Goal: Task Accomplishment & Management: Manage account settings

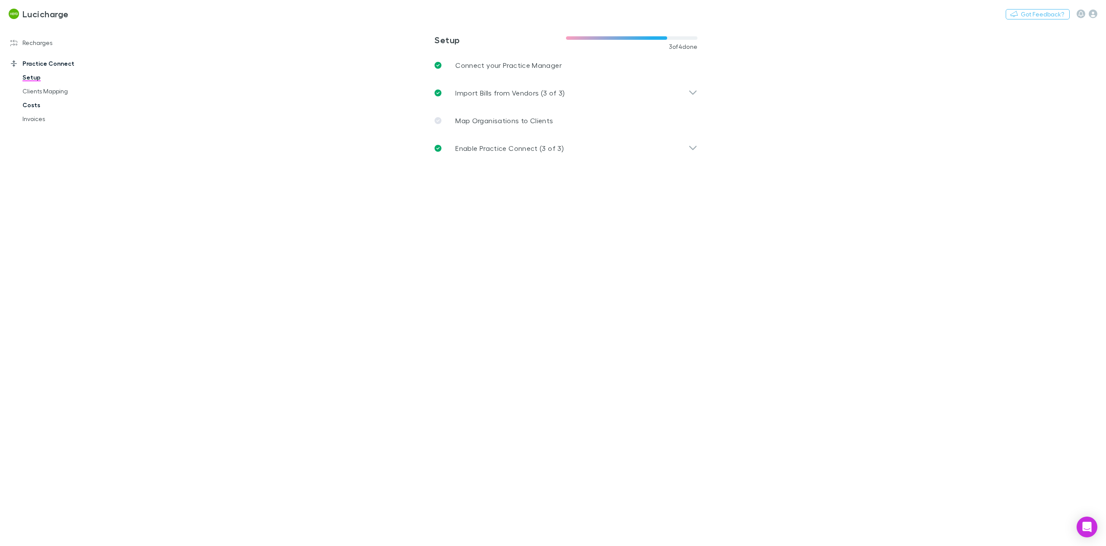
click at [30, 106] on link "Costs" at bounding box center [67, 105] width 107 height 14
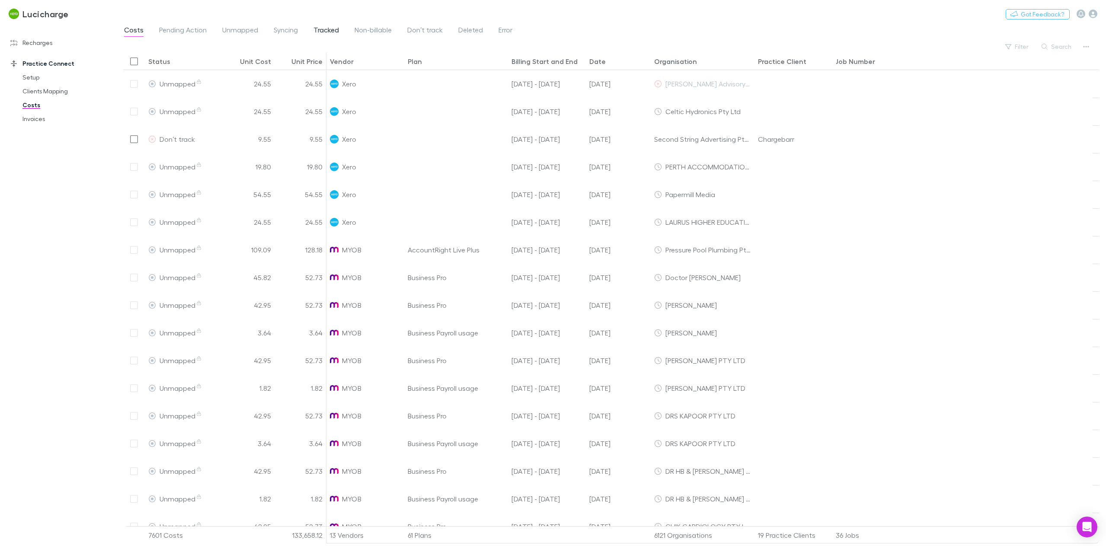
click at [320, 31] on span "Tracked" at bounding box center [327, 31] width 26 height 11
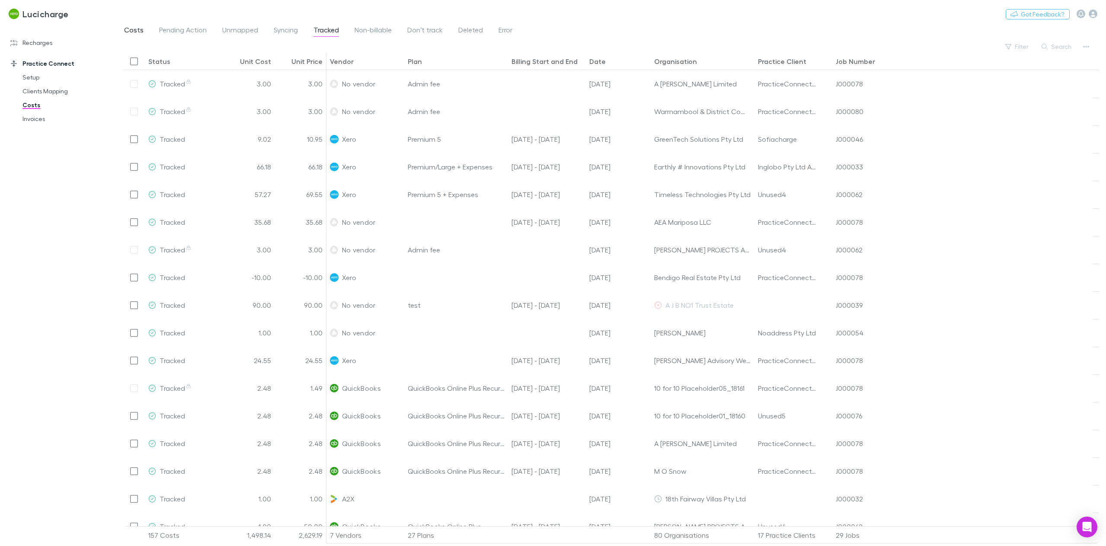
click at [132, 35] on span "Costs" at bounding box center [133, 31] width 19 height 11
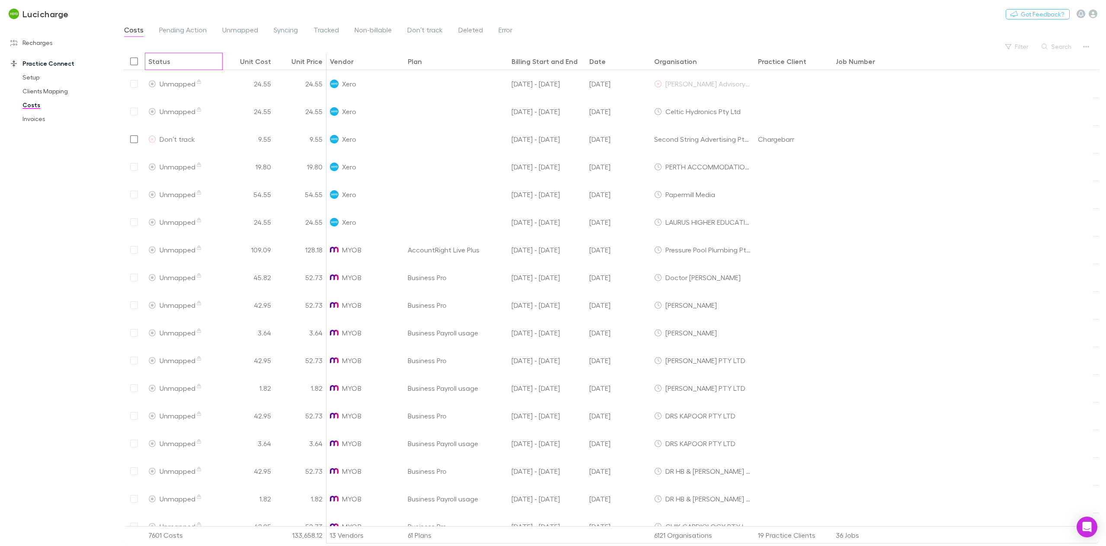
click at [160, 64] on div "Status" at bounding box center [159, 61] width 22 height 9
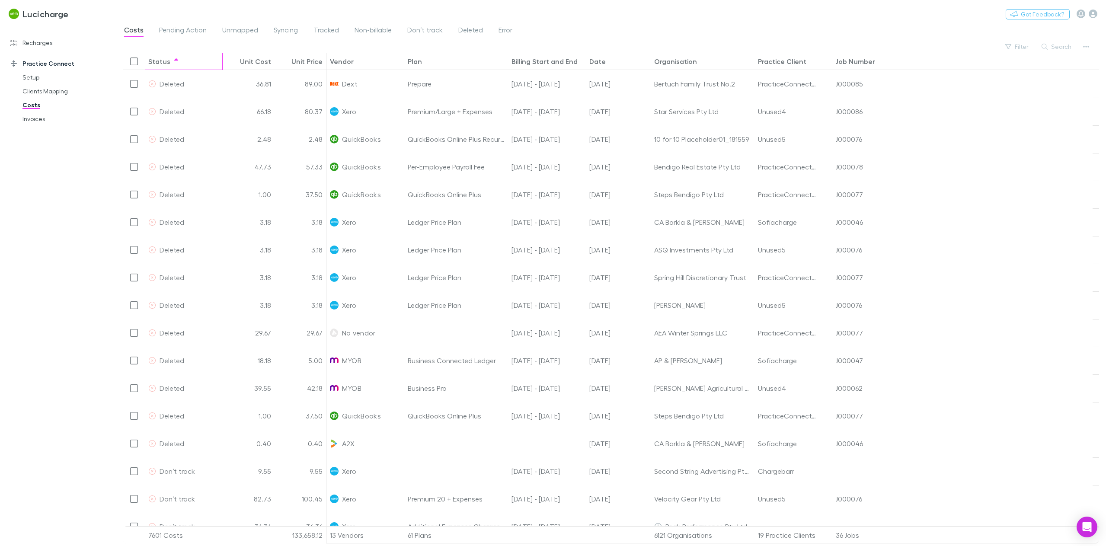
click at [163, 66] on div "Status" at bounding box center [183, 61] width 71 height 17
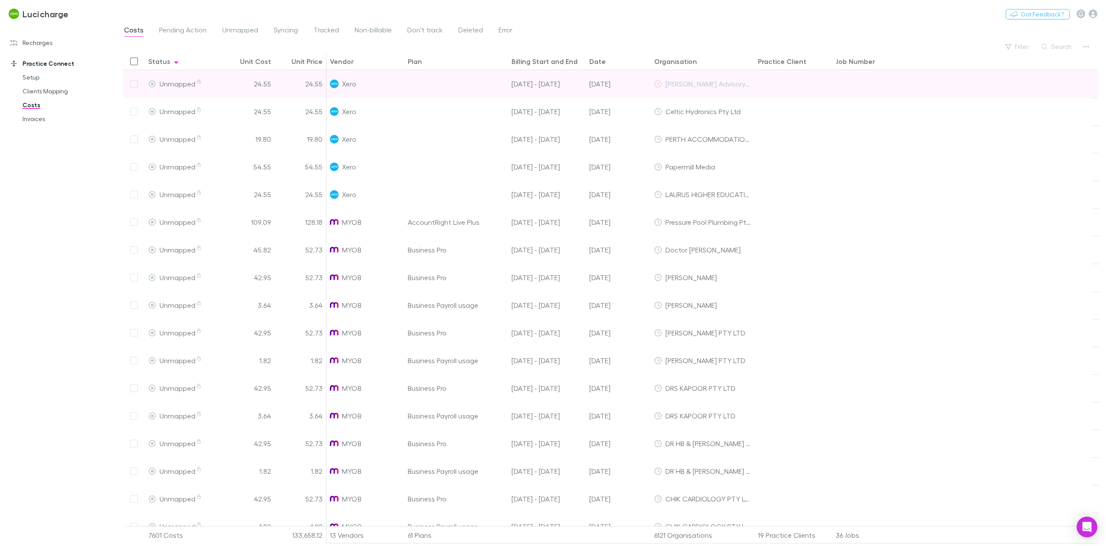
click at [134, 86] on div at bounding box center [134, 84] width 22 height 28
click at [155, 85] on icon at bounding box center [152, 83] width 7 height 7
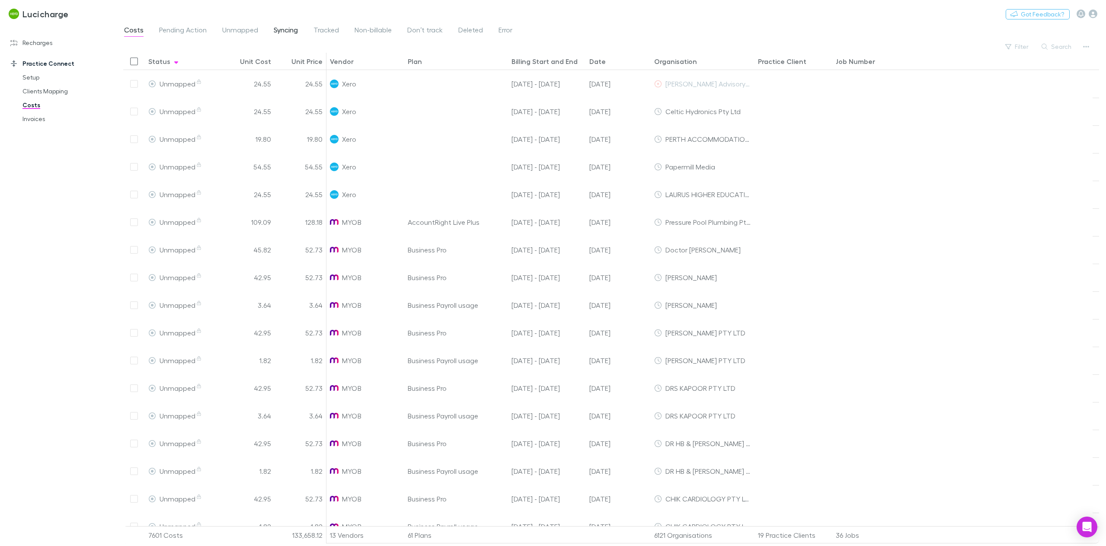
click at [286, 35] on span "Syncing" at bounding box center [286, 31] width 24 height 11
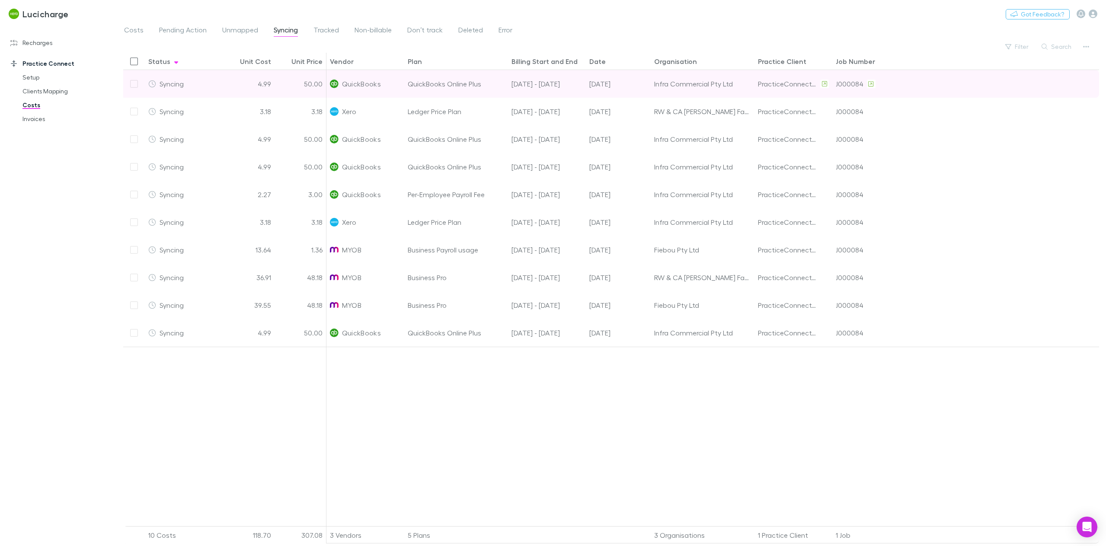
click at [133, 85] on div at bounding box center [134, 84] width 22 height 28
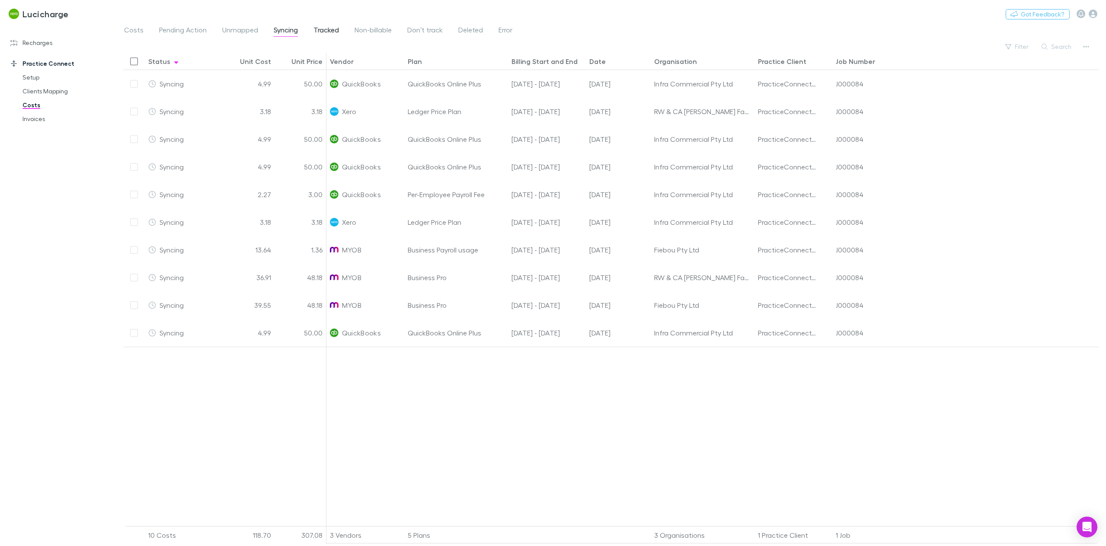
click at [324, 32] on span "Tracked" at bounding box center [327, 31] width 26 height 11
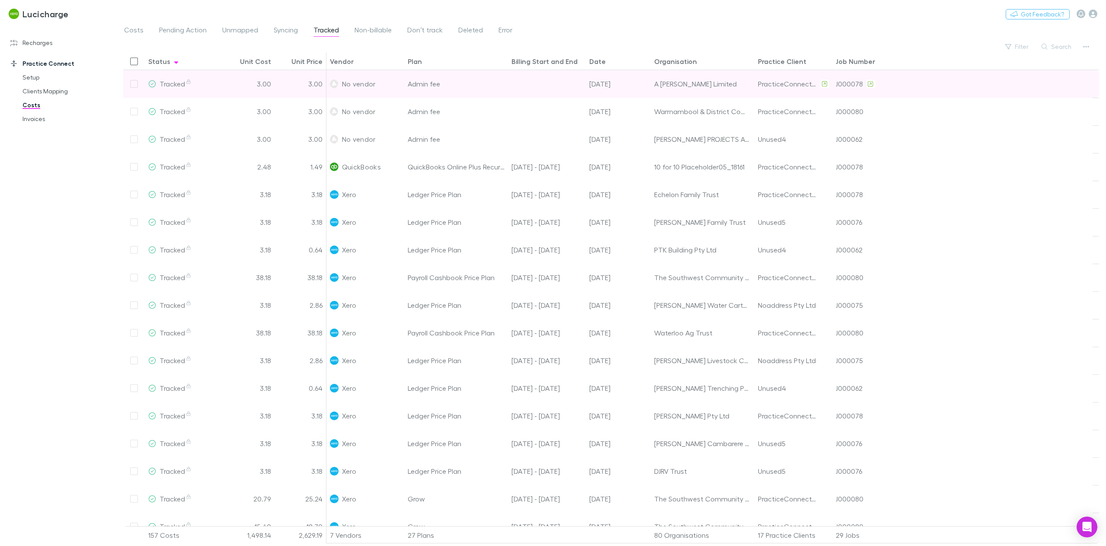
click at [131, 84] on div at bounding box center [134, 84] width 22 height 28
click at [135, 85] on div at bounding box center [134, 84] width 22 height 28
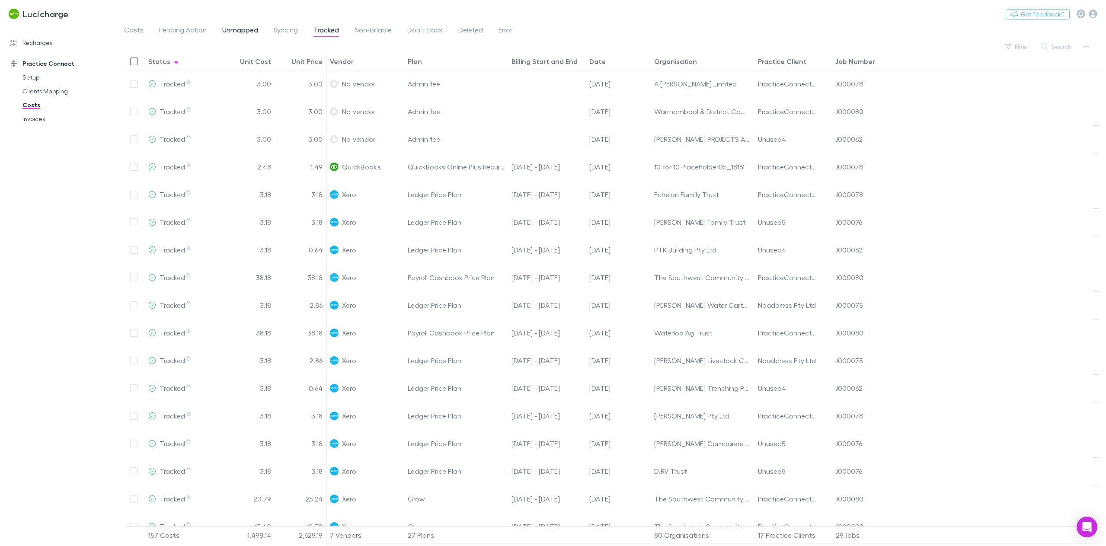
click at [235, 29] on span "Unmapped" at bounding box center [240, 31] width 36 height 11
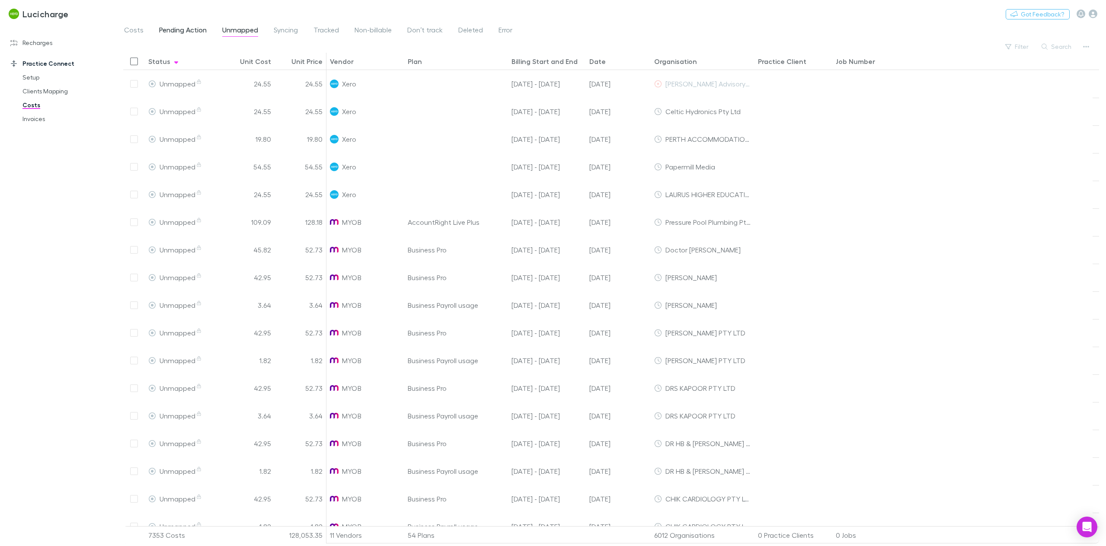
click at [187, 34] on span "Pending Action" at bounding box center [183, 31] width 48 height 11
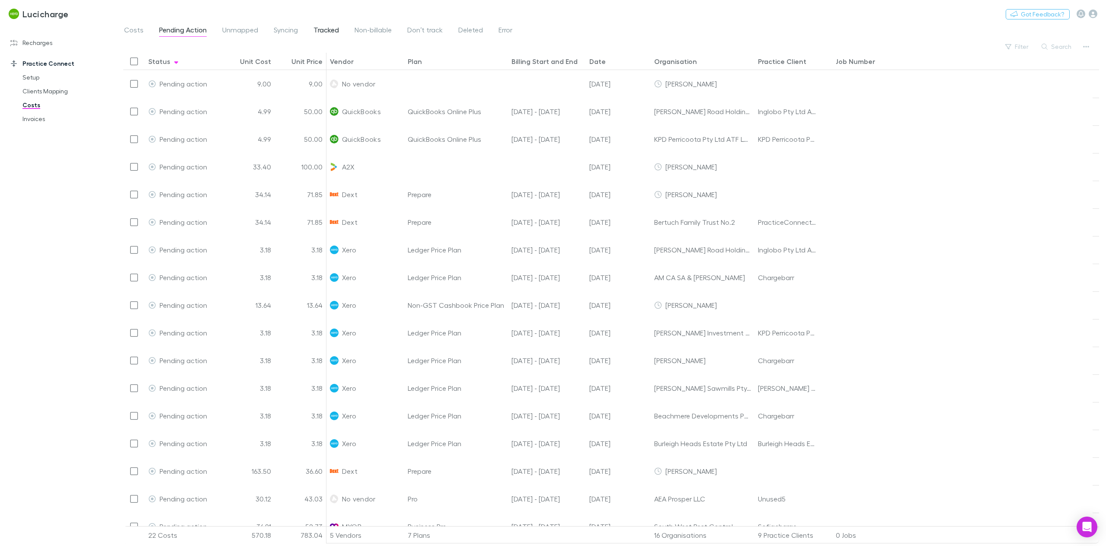
click at [323, 29] on span "Tracked" at bounding box center [327, 31] width 26 height 11
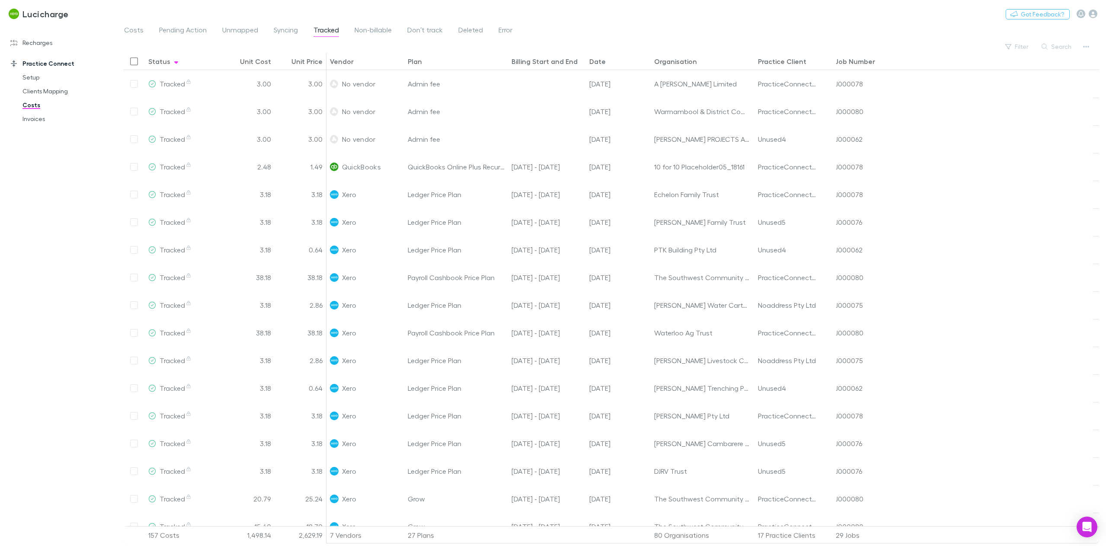
click at [163, 64] on div "Status" at bounding box center [159, 61] width 22 height 9
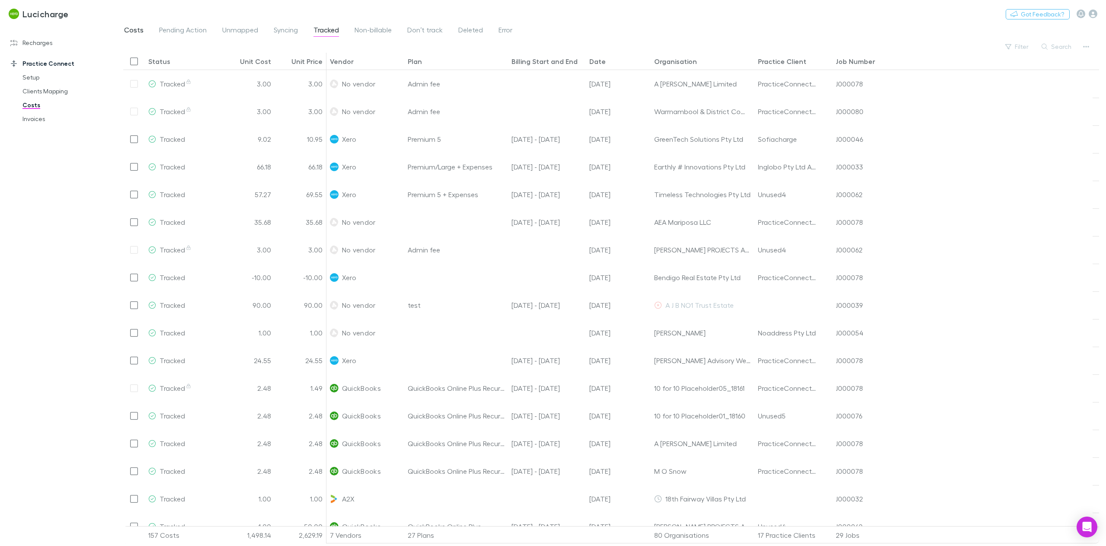
click at [128, 33] on span "Costs" at bounding box center [133, 31] width 19 height 11
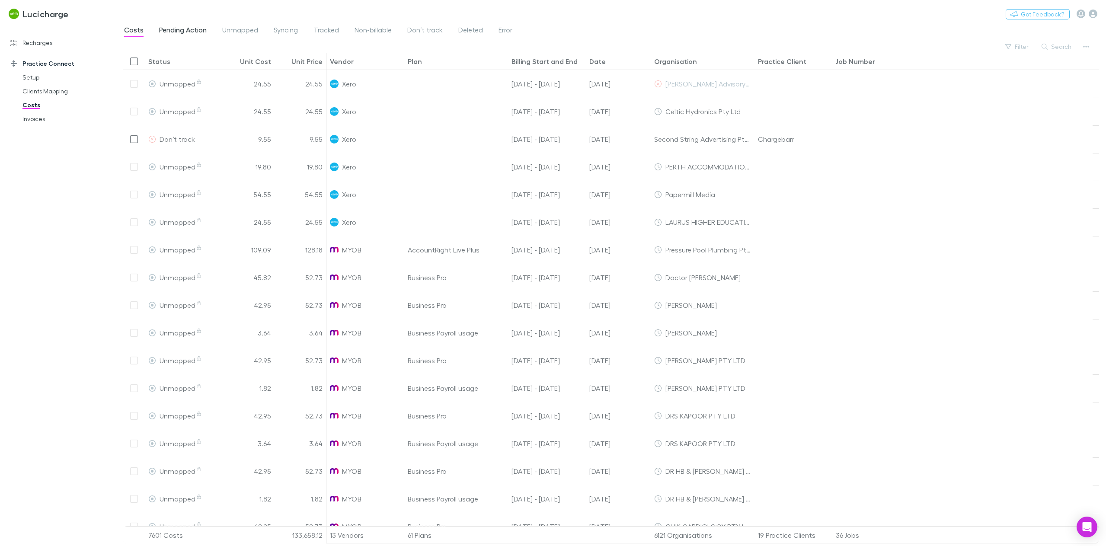
click at [187, 35] on span "Pending Action" at bounding box center [183, 31] width 48 height 11
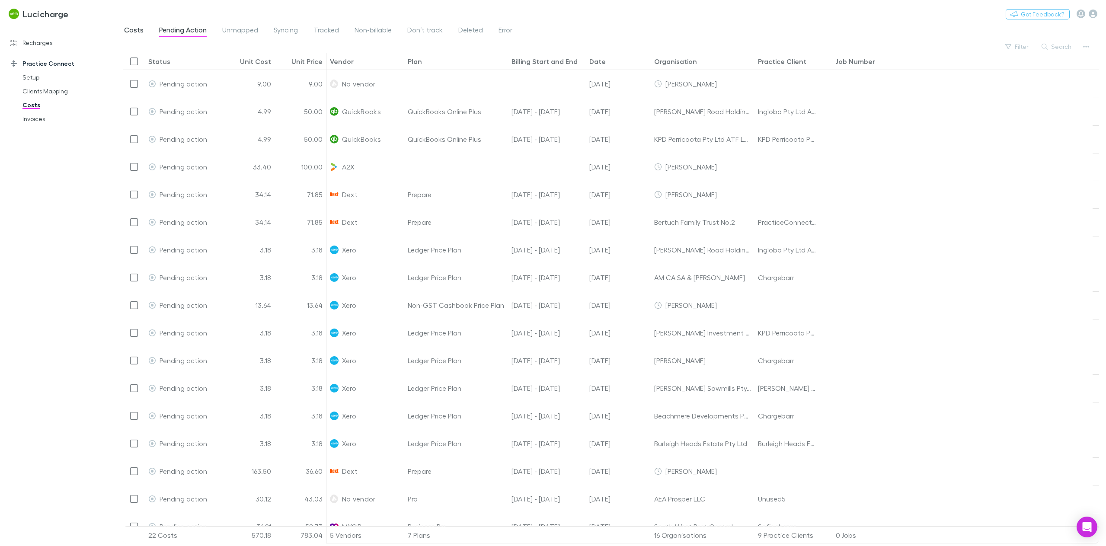
click at [135, 30] on span "Costs" at bounding box center [133, 31] width 19 height 11
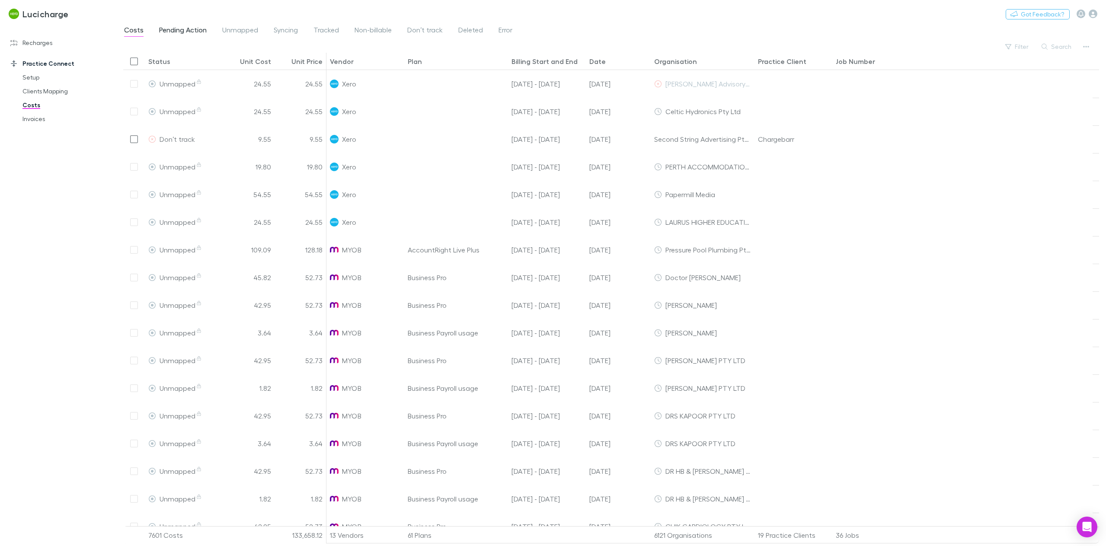
click at [185, 34] on span "Pending Action" at bounding box center [183, 31] width 48 height 11
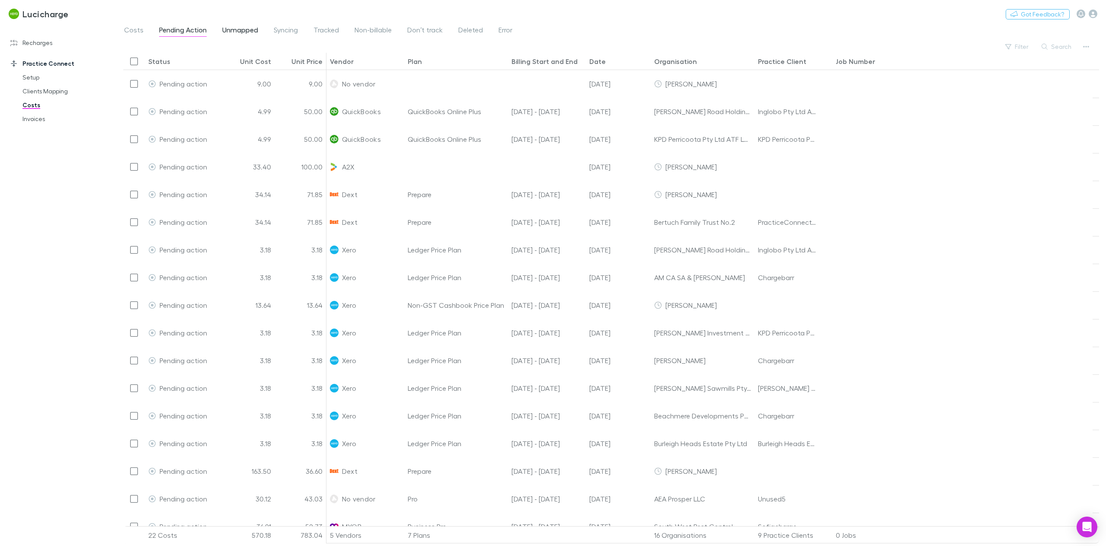
click at [233, 35] on span "Unmapped" at bounding box center [240, 31] width 36 height 11
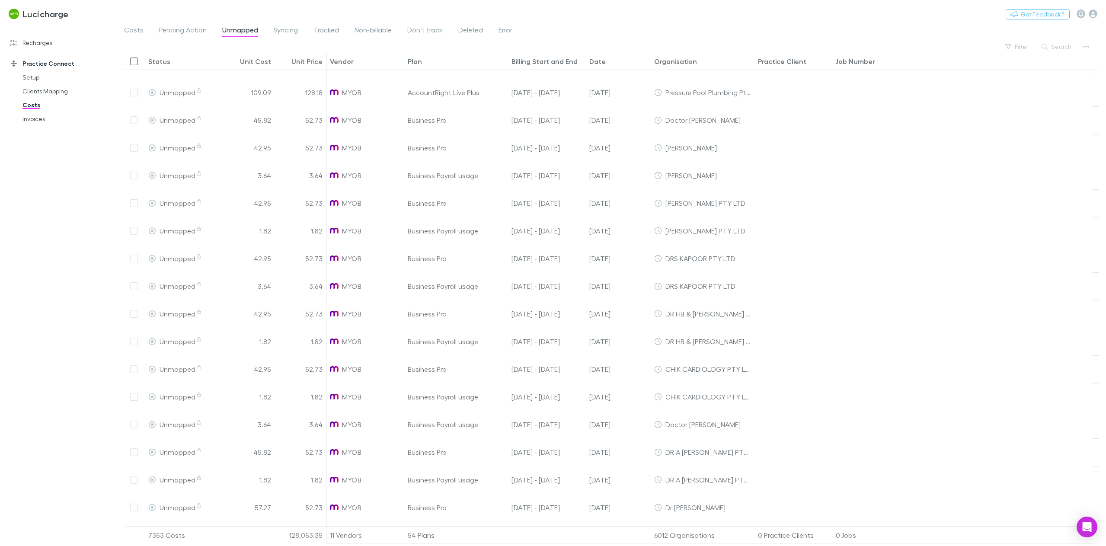
click at [157, 66] on div "Status" at bounding box center [183, 61] width 71 height 17
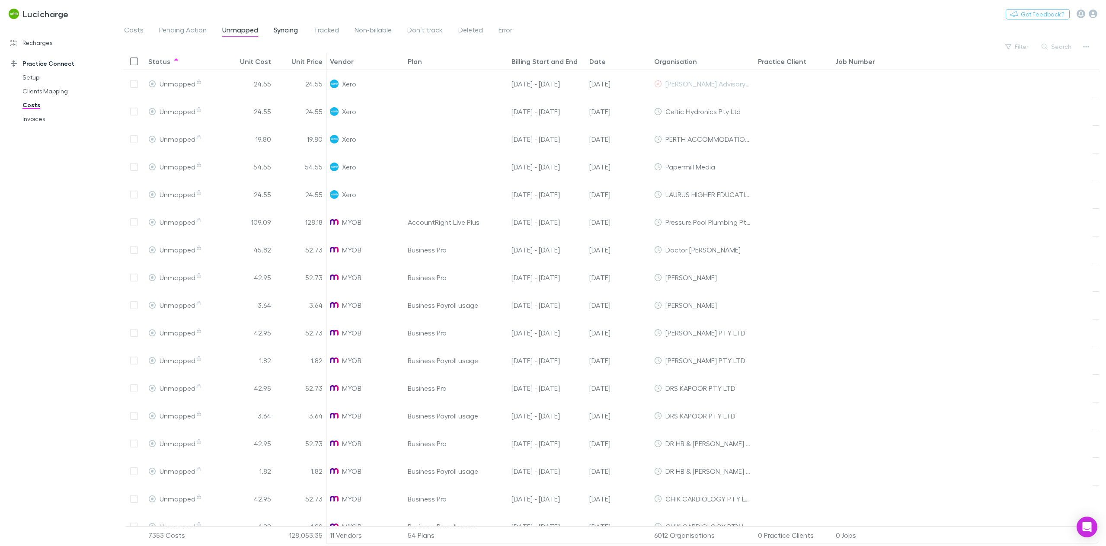
click at [289, 32] on span "Syncing" at bounding box center [286, 31] width 24 height 11
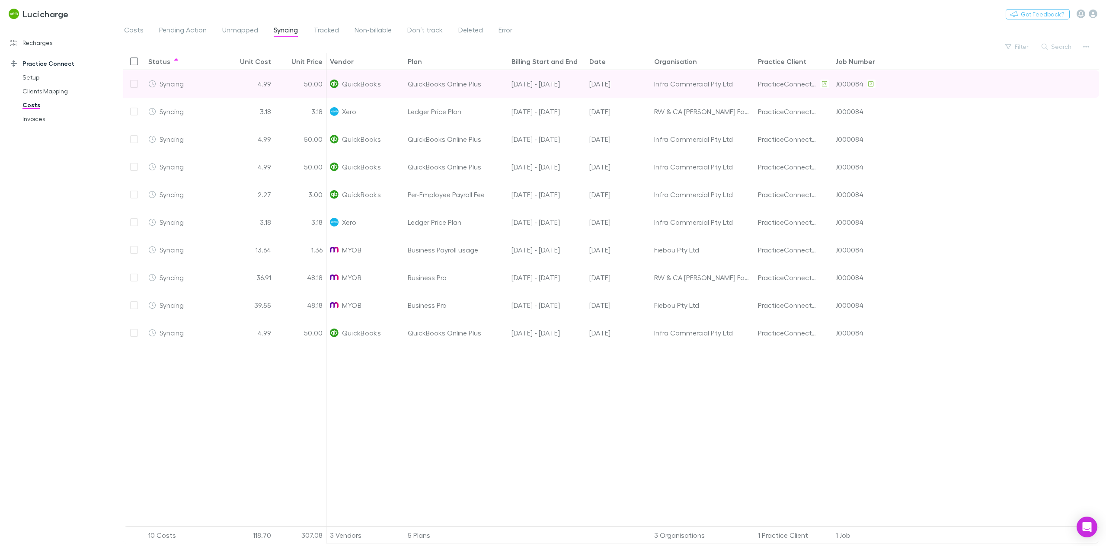
click at [131, 86] on div at bounding box center [134, 84] width 22 height 28
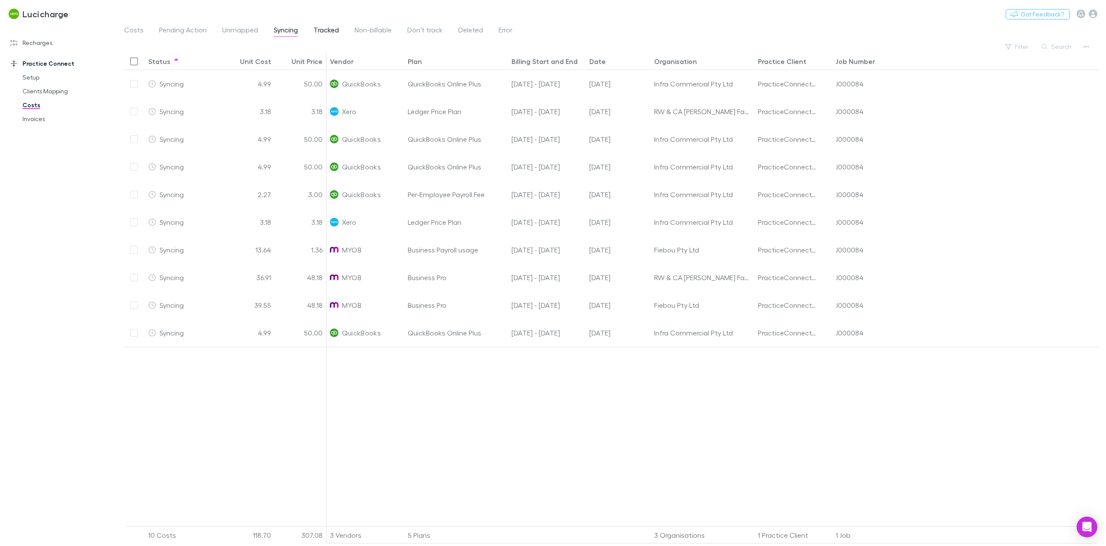
click at [320, 27] on span "Tracked" at bounding box center [327, 31] width 26 height 11
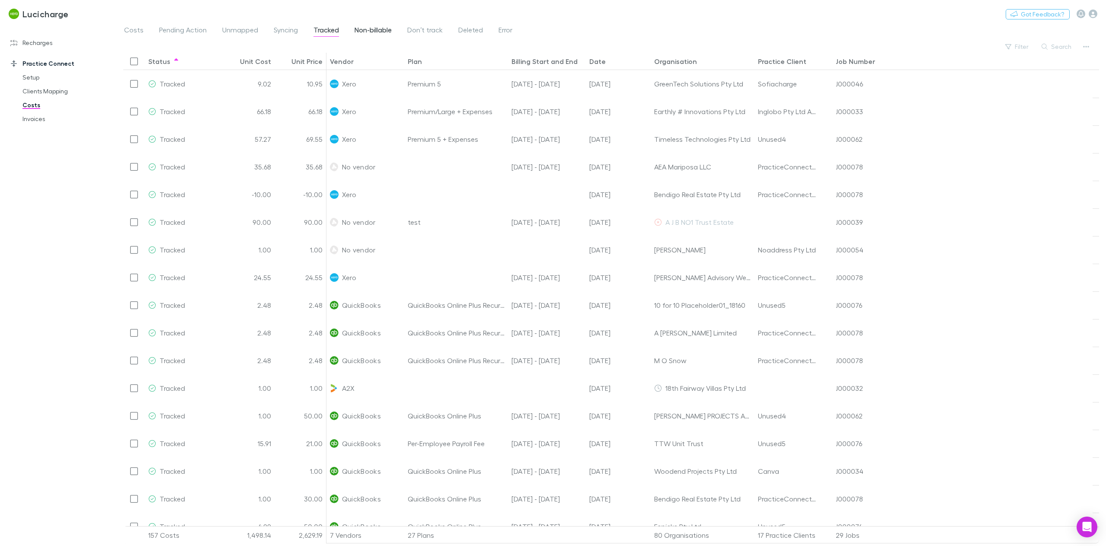
click at [376, 32] on span "Non-billable" at bounding box center [373, 31] width 37 height 11
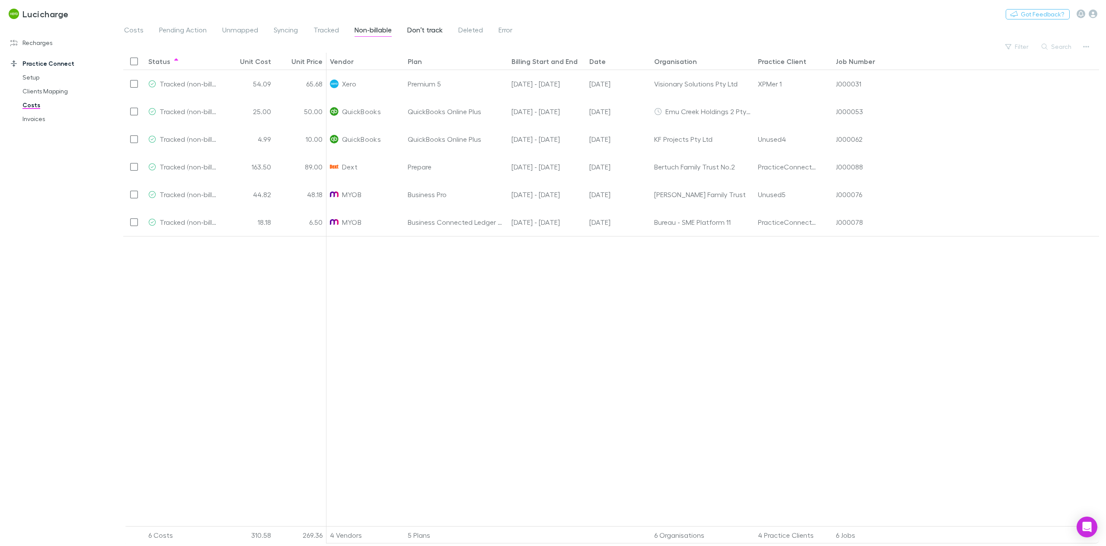
click at [430, 34] on span "Don’t track" at bounding box center [424, 31] width 35 height 11
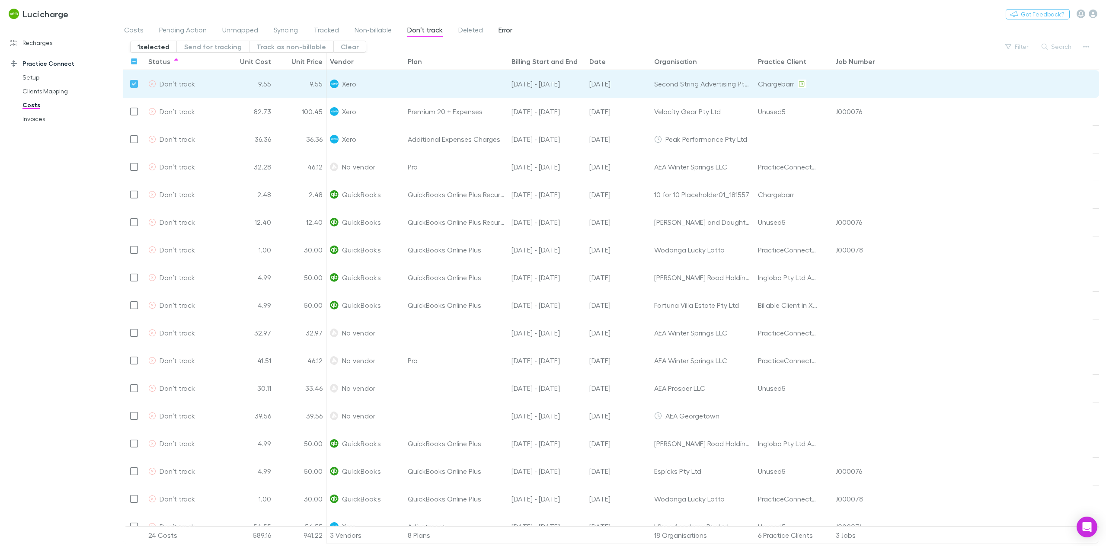
click at [499, 29] on span "Error" at bounding box center [506, 31] width 14 height 11
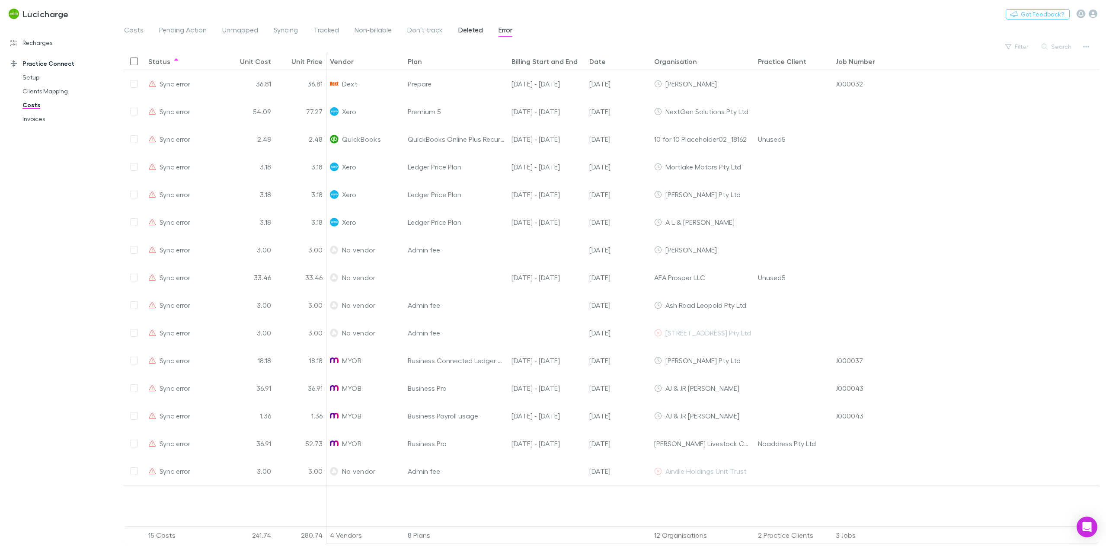
click at [470, 33] on span "Deleted" at bounding box center [470, 31] width 25 height 11
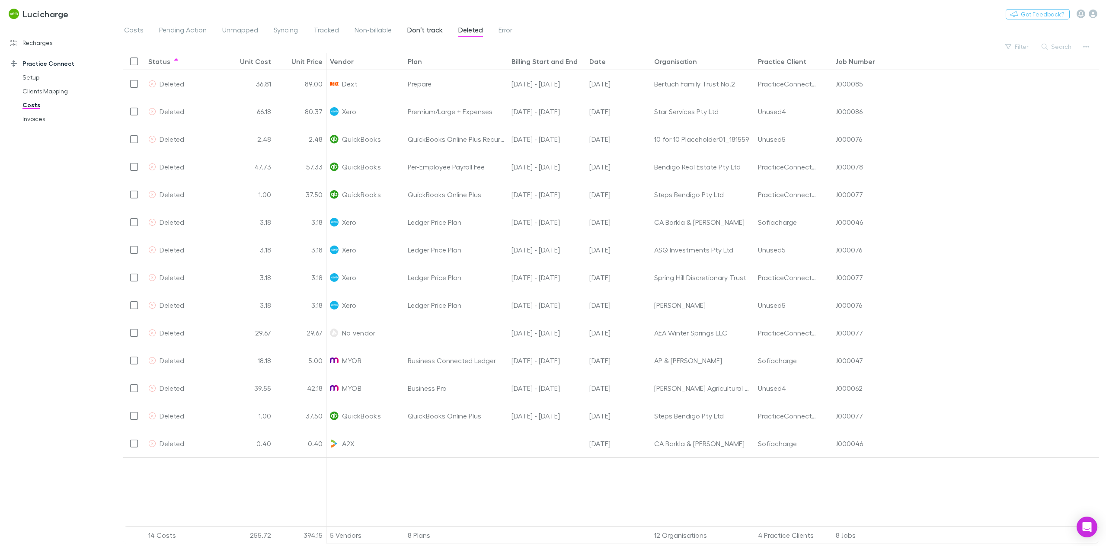
click at [424, 30] on span "Don’t track" at bounding box center [424, 31] width 35 height 11
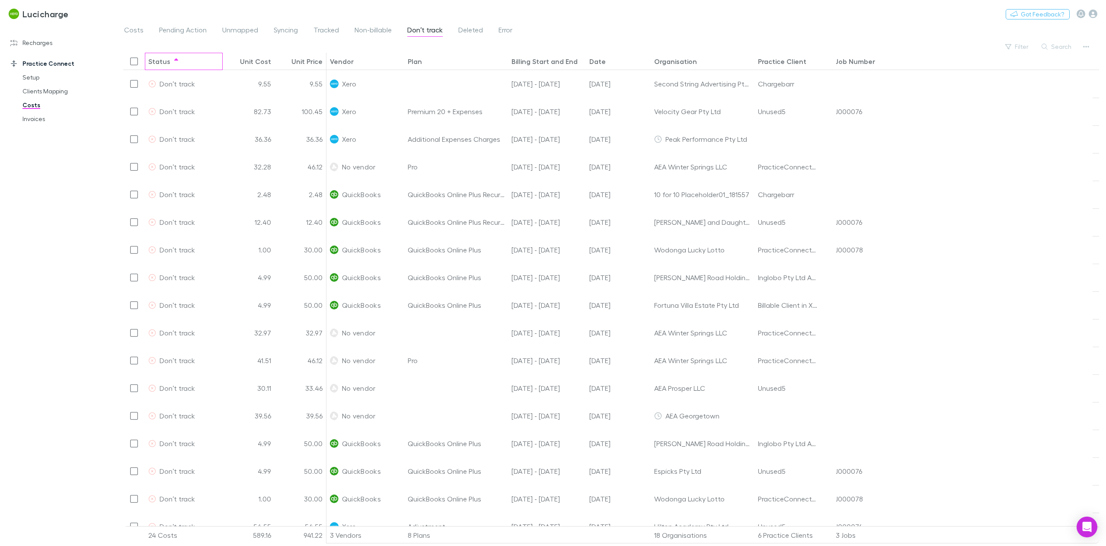
click at [160, 61] on div "Status" at bounding box center [159, 61] width 22 height 9
click at [471, 27] on span "Deleted" at bounding box center [470, 31] width 25 height 11
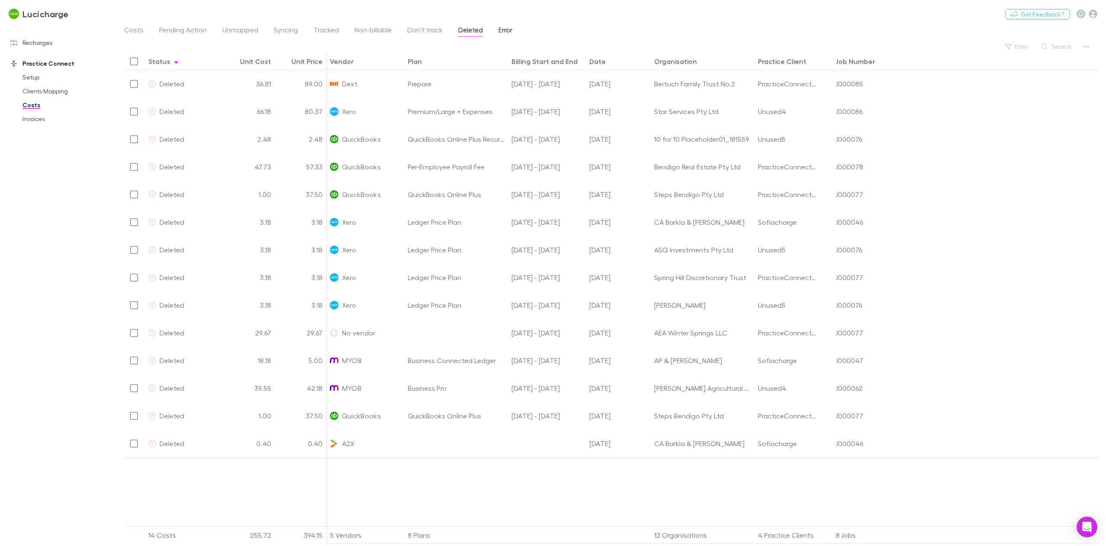
click at [499, 26] on span "Error" at bounding box center [506, 31] width 14 height 11
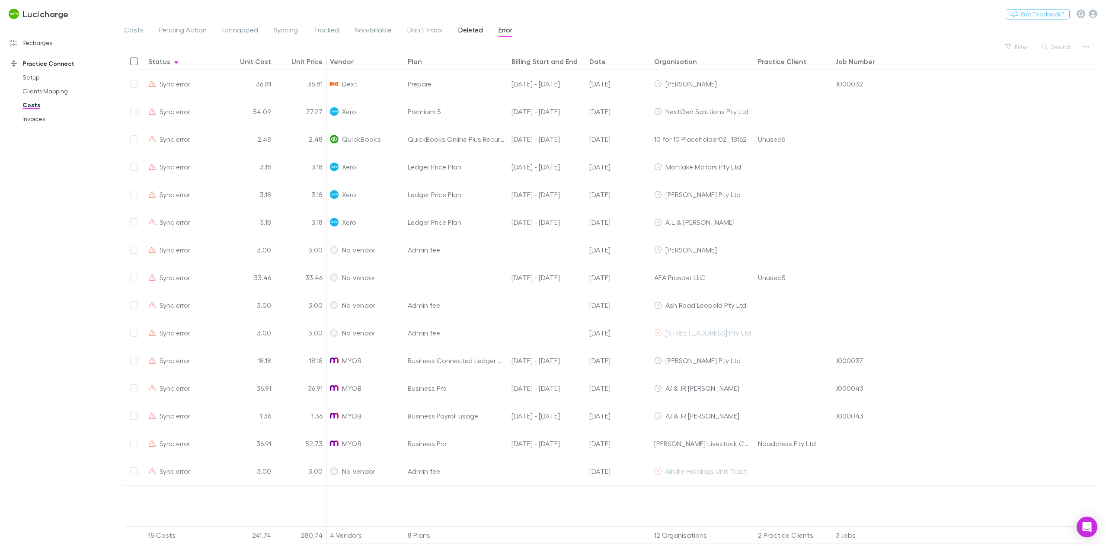
click at [470, 33] on span "Deleted" at bounding box center [470, 31] width 25 height 11
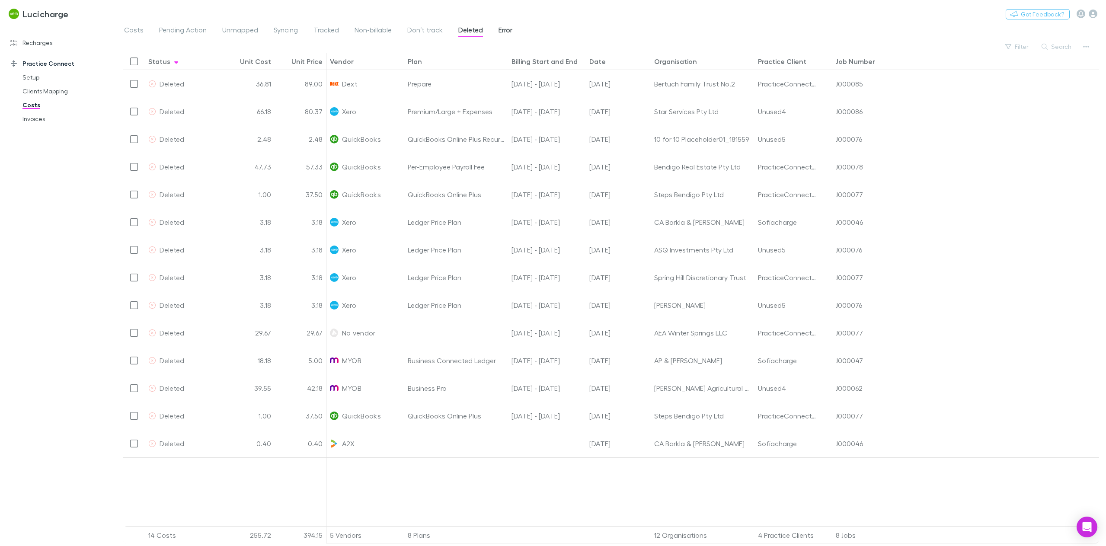
click at [509, 32] on span "Error" at bounding box center [506, 31] width 14 height 11
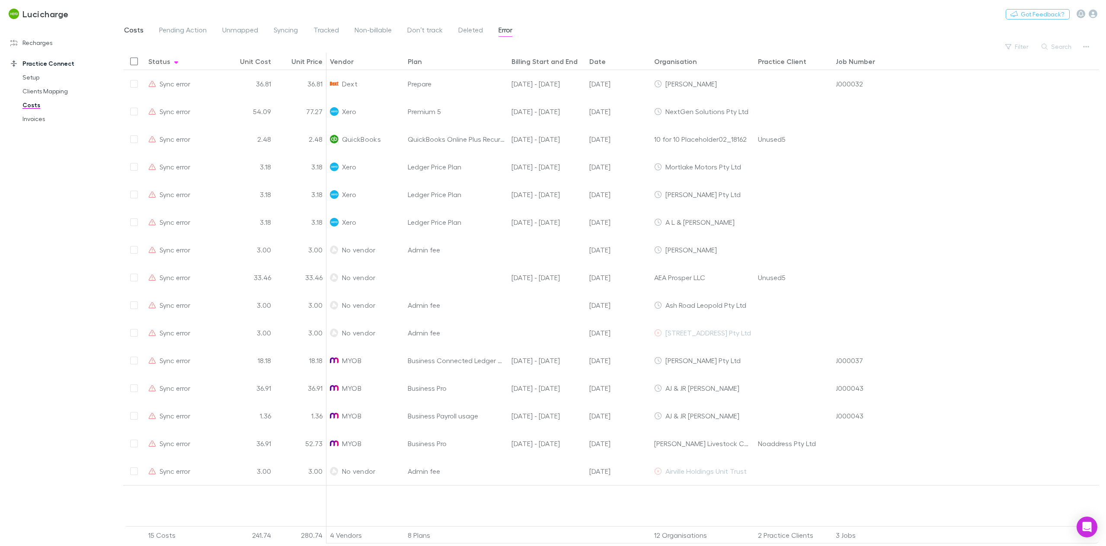
click at [127, 31] on span "Costs" at bounding box center [133, 31] width 19 height 11
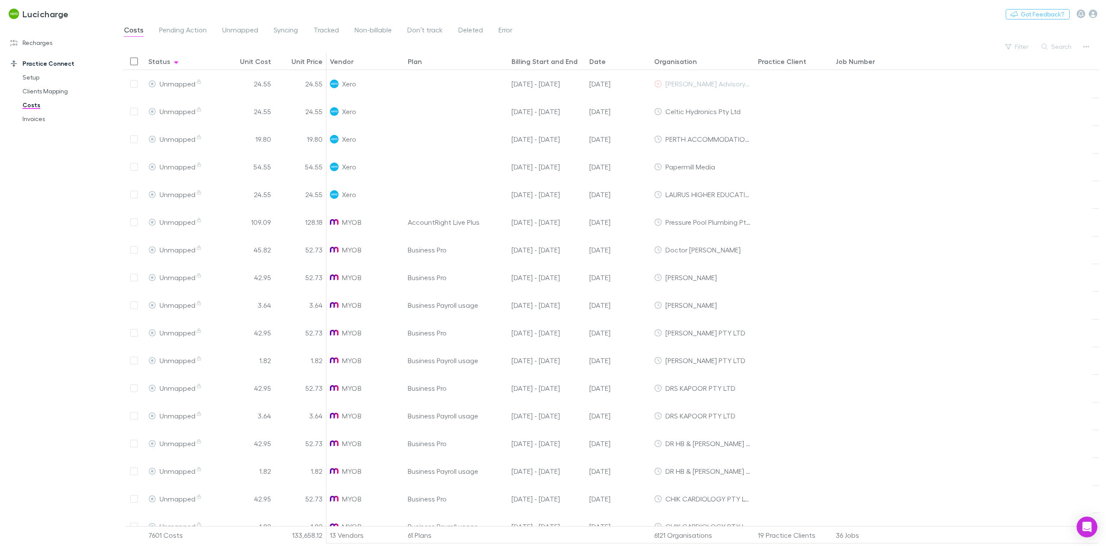
click at [166, 61] on div "Status" at bounding box center [159, 61] width 22 height 9
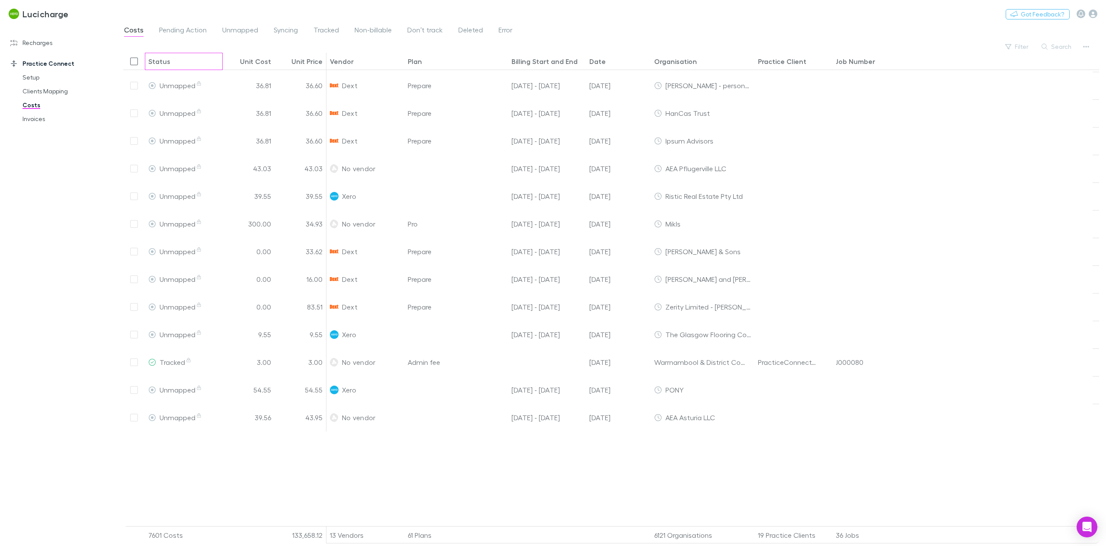
scroll to position [1384, 0]
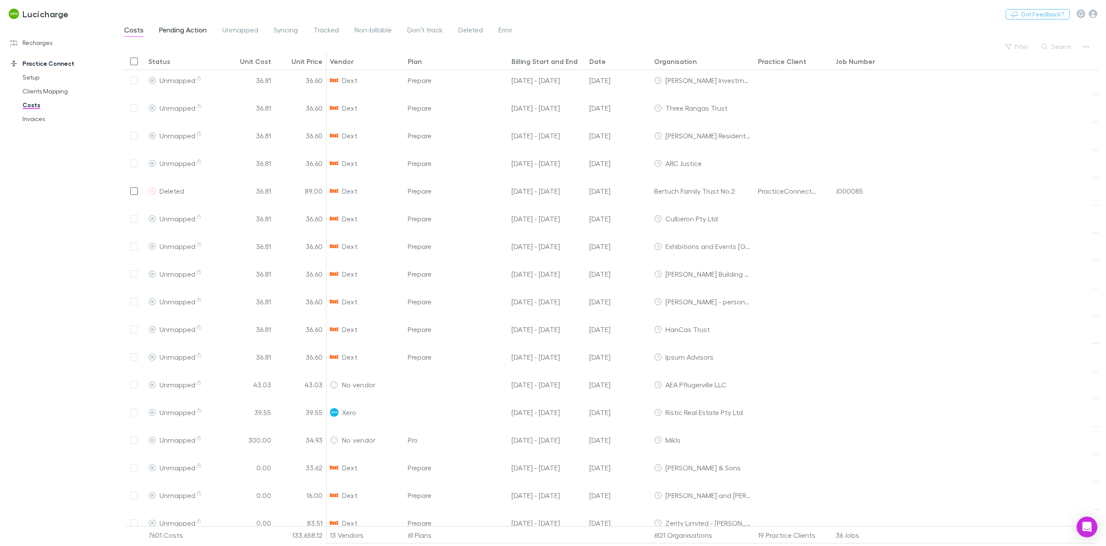
click at [189, 36] on span "Pending Action" at bounding box center [183, 31] width 48 height 11
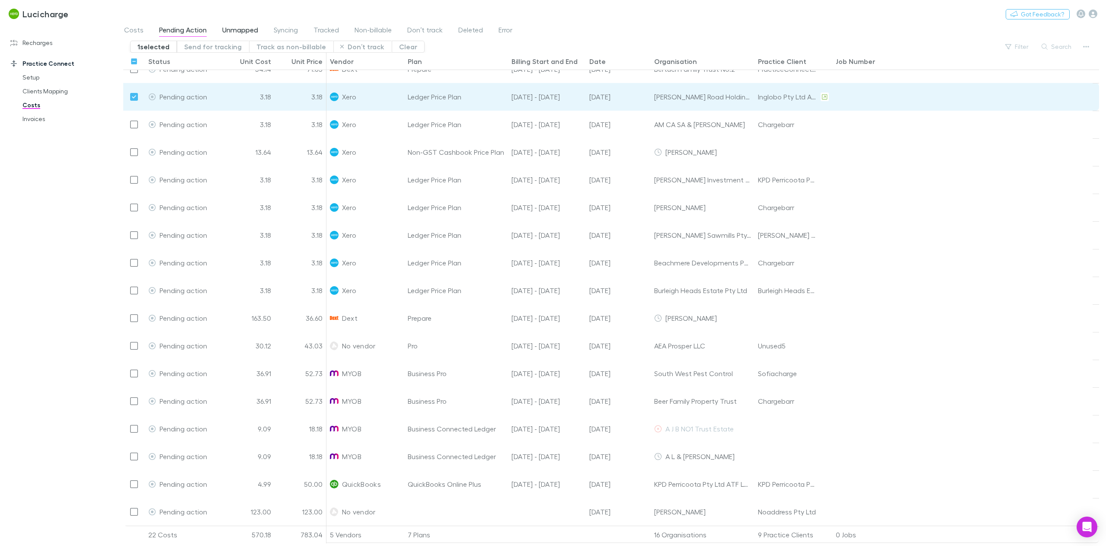
click at [234, 36] on span "Unmapped" at bounding box center [240, 31] width 36 height 11
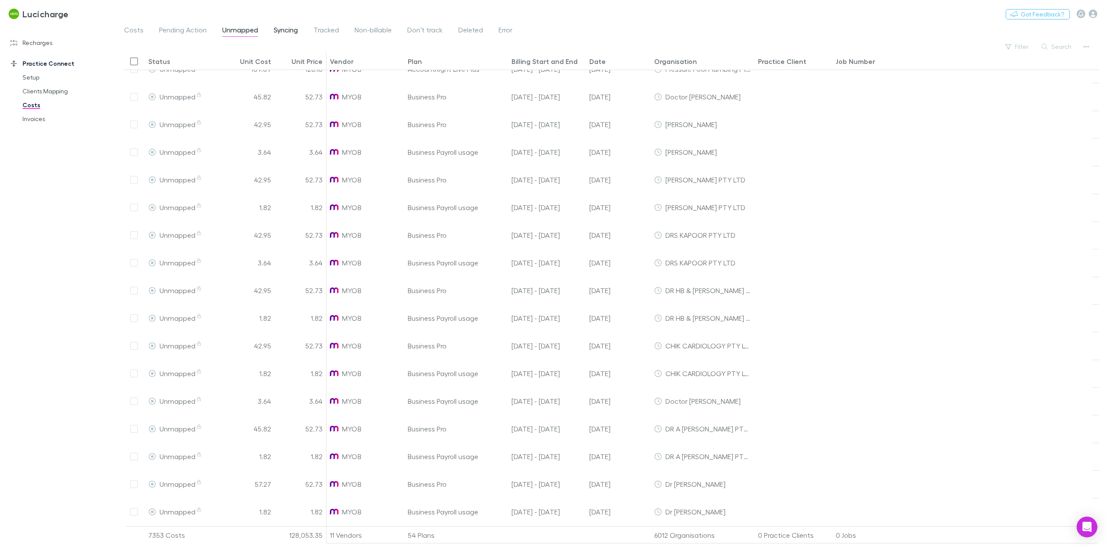
click at [283, 34] on span "Syncing" at bounding box center [286, 31] width 24 height 11
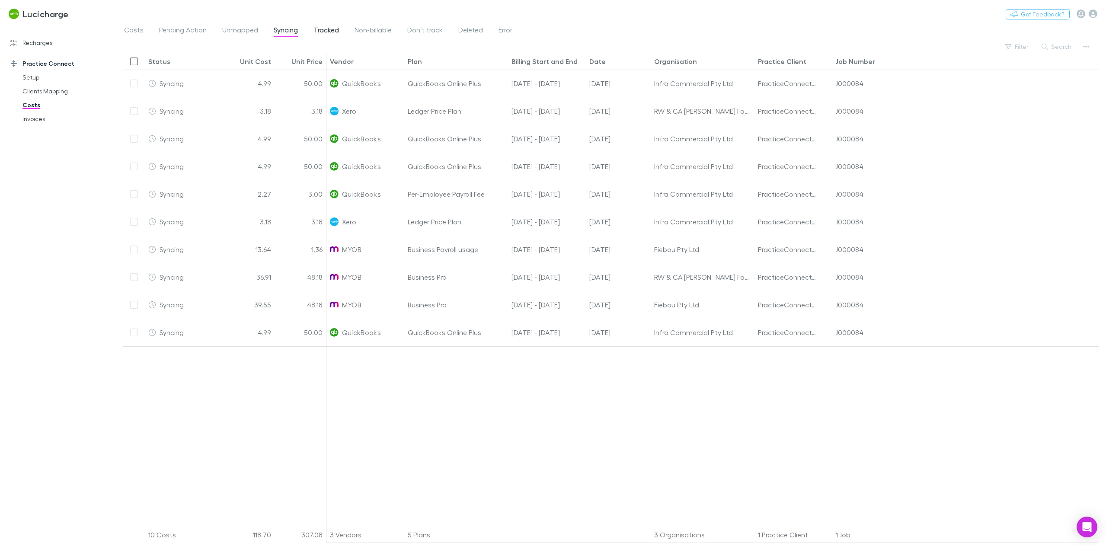
click at [328, 29] on span "Tracked" at bounding box center [327, 31] width 26 height 11
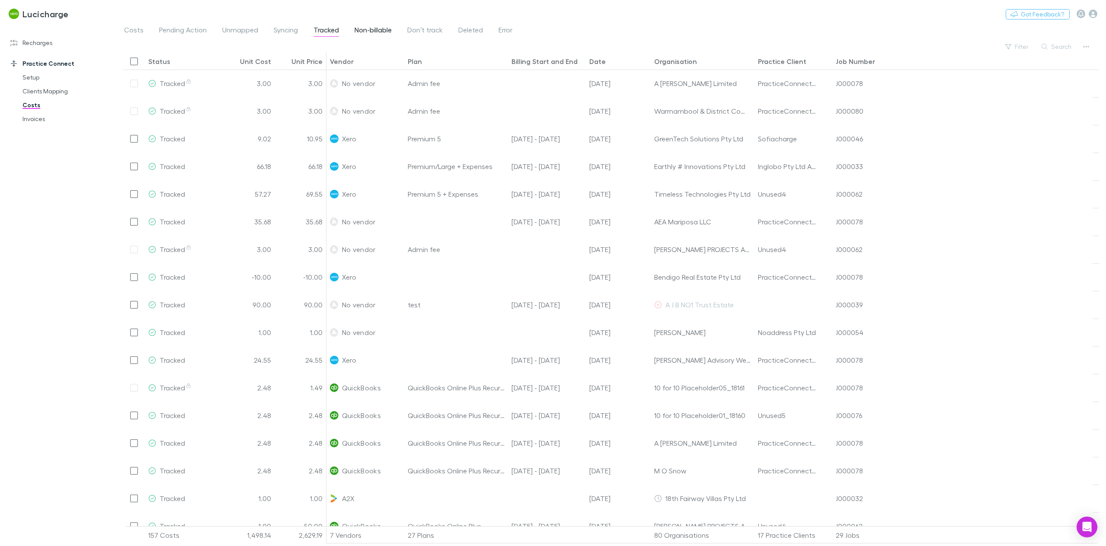
click at [374, 30] on span "Non-billable" at bounding box center [373, 31] width 37 height 11
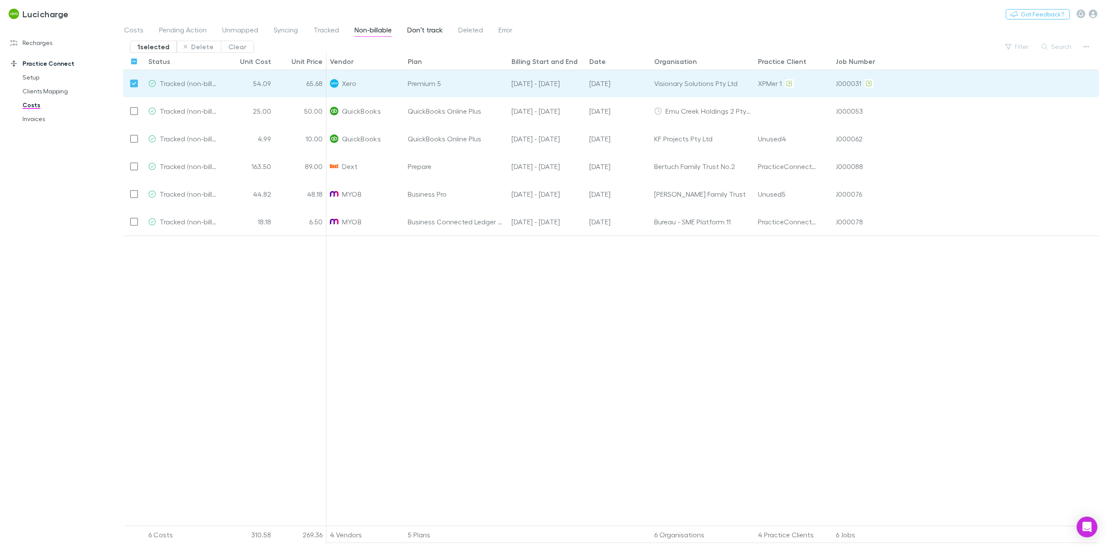
click at [426, 29] on span "Don’t track" at bounding box center [424, 31] width 35 height 11
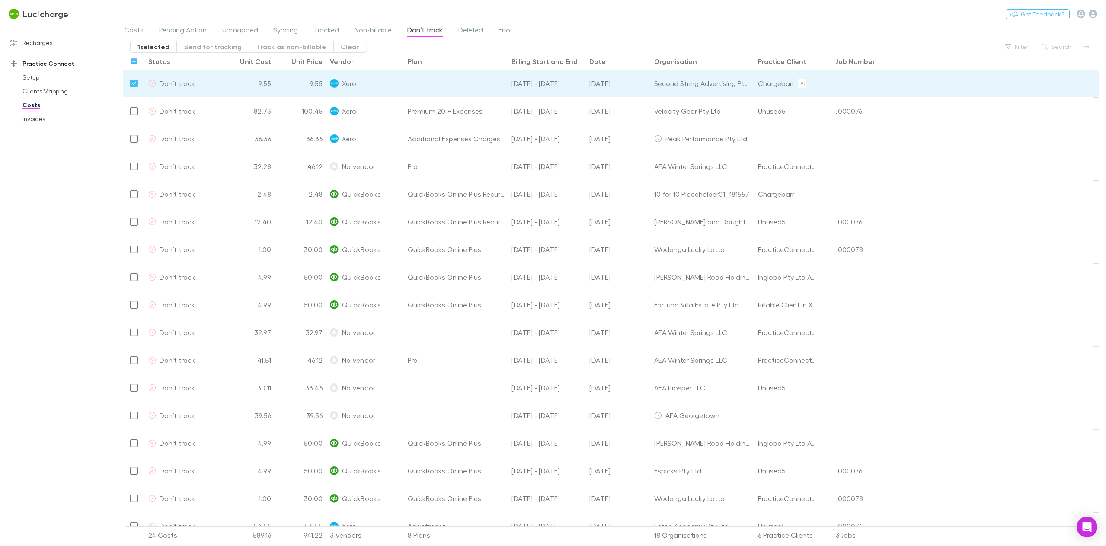
drag, startPoint x: 91, startPoint y: 152, endPoint x: 114, endPoint y: 147, distance: 23.4
click at [91, 152] on div "Recharges Setup Vendors Imports Charges Mapping Connections Billing Invoices Ag…" at bounding box center [61, 283] width 123 height 512
click at [134, 32] on span "Costs" at bounding box center [133, 31] width 19 height 11
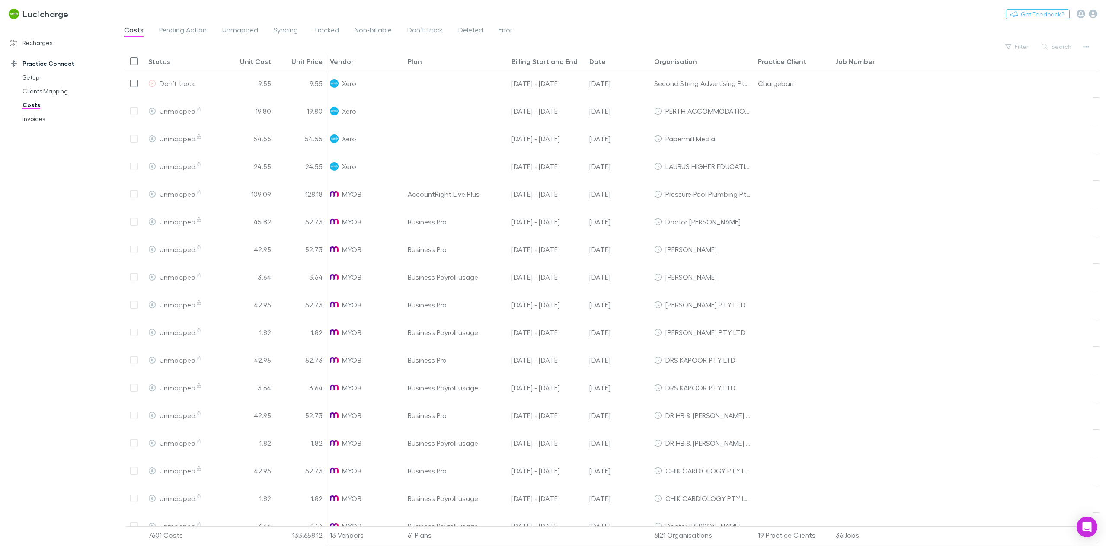
scroll to position [52, 0]
click at [292, 29] on span "Syncing" at bounding box center [286, 31] width 24 height 11
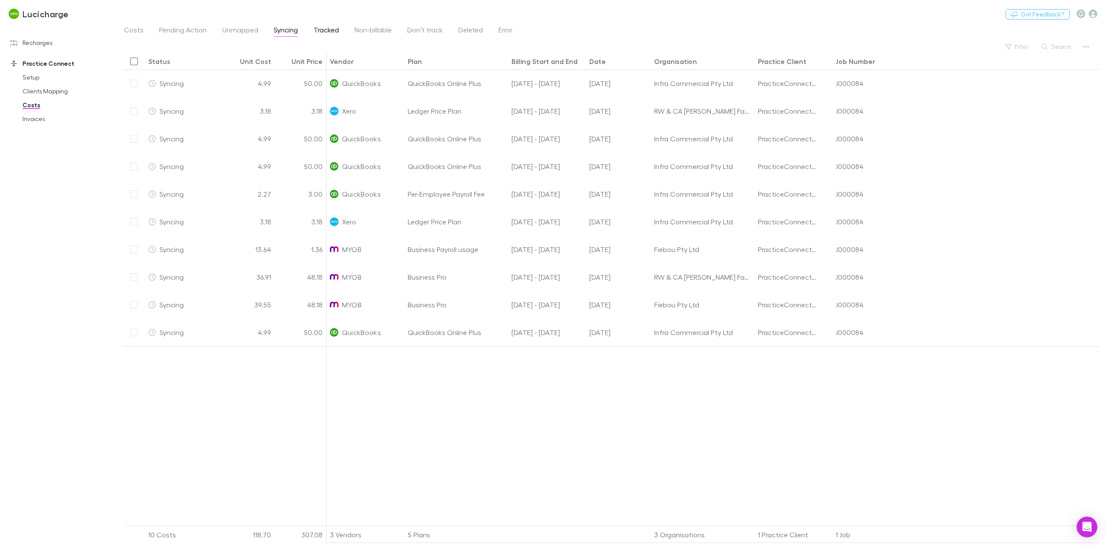
click at [322, 29] on span "Tracked" at bounding box center [327, 31] width 26 height 11
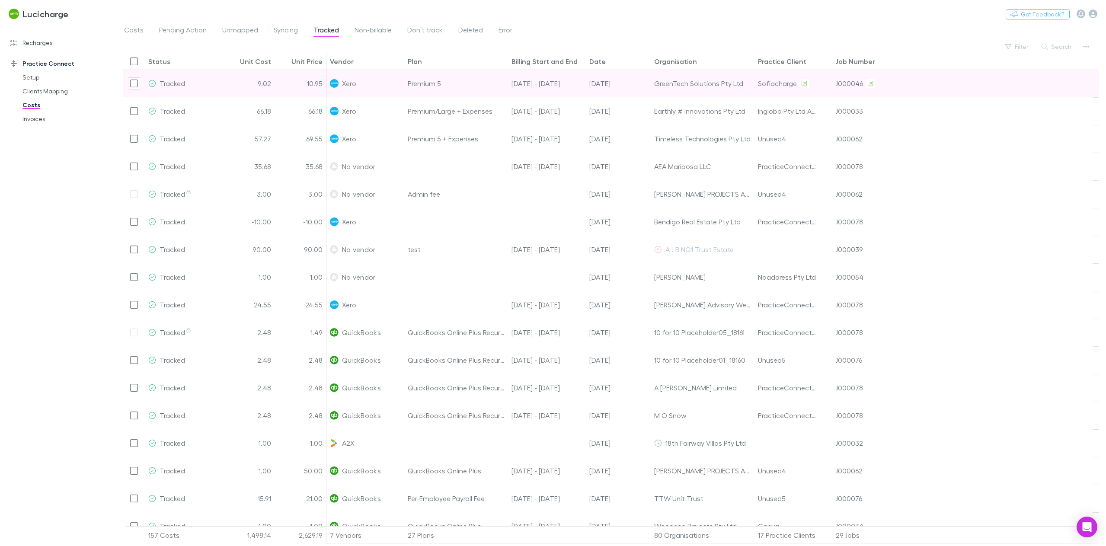
scroll to position [52, 0]
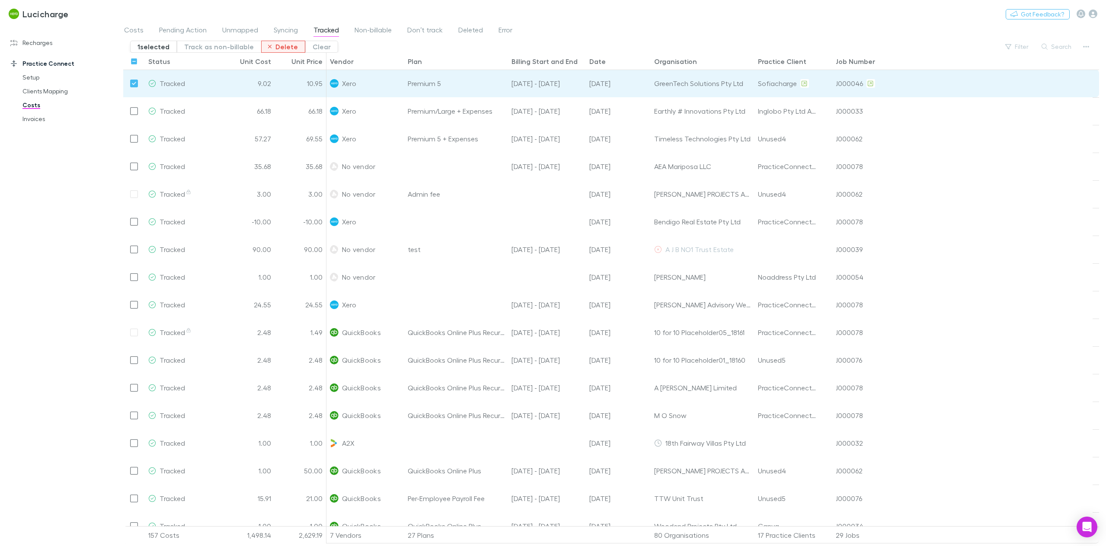
click at [275, 48] on button "Delete" at bounding box center [283, 47] width 45 height 12
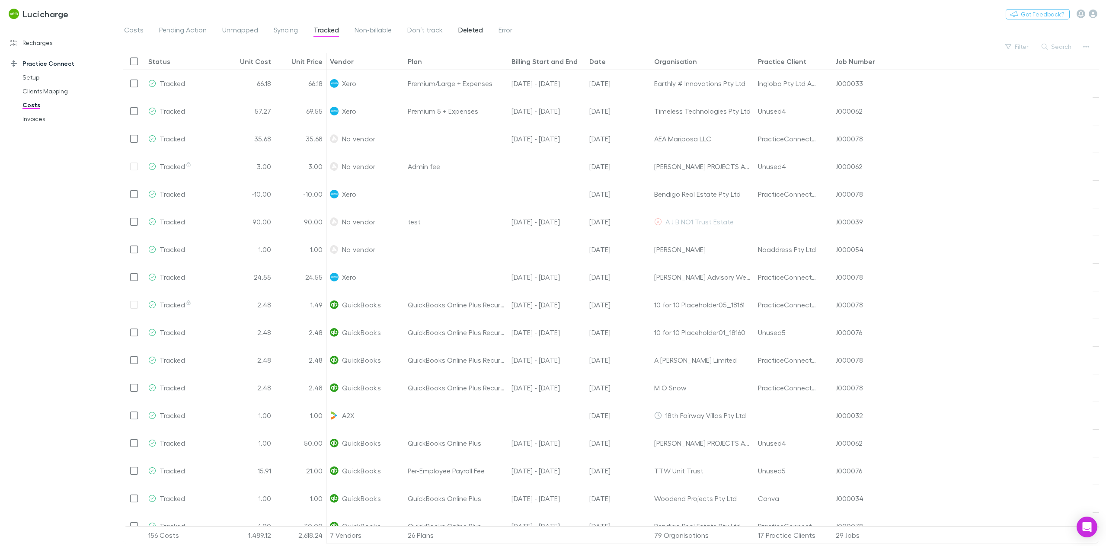
click at [461, 29] on span "Deleted" at bounding box center [470, 31] width 25 height 11
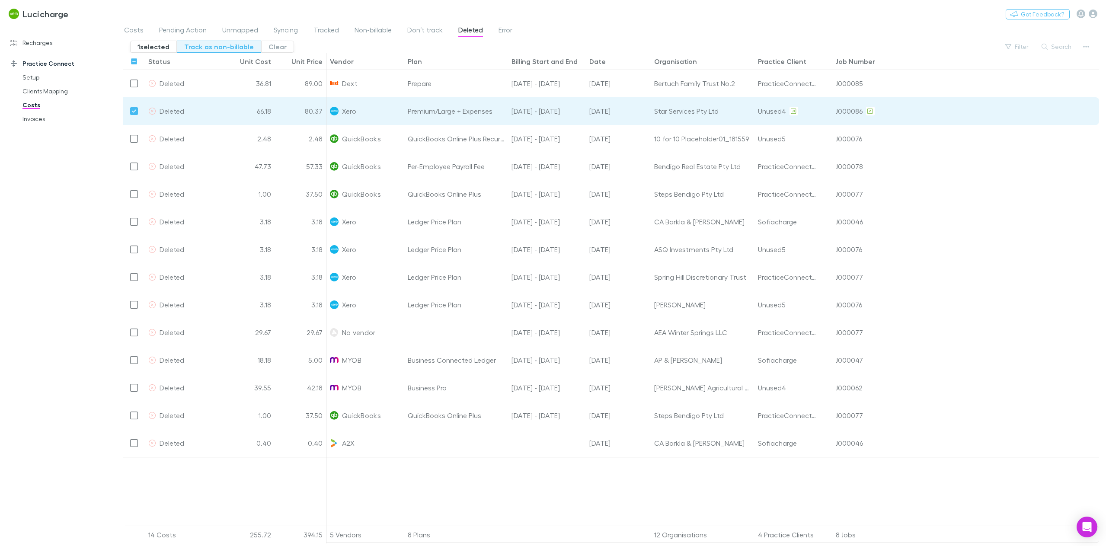
click at [234, 45] on button "Track as non-billable" at bounding box center [219, 47] width 84 height 12
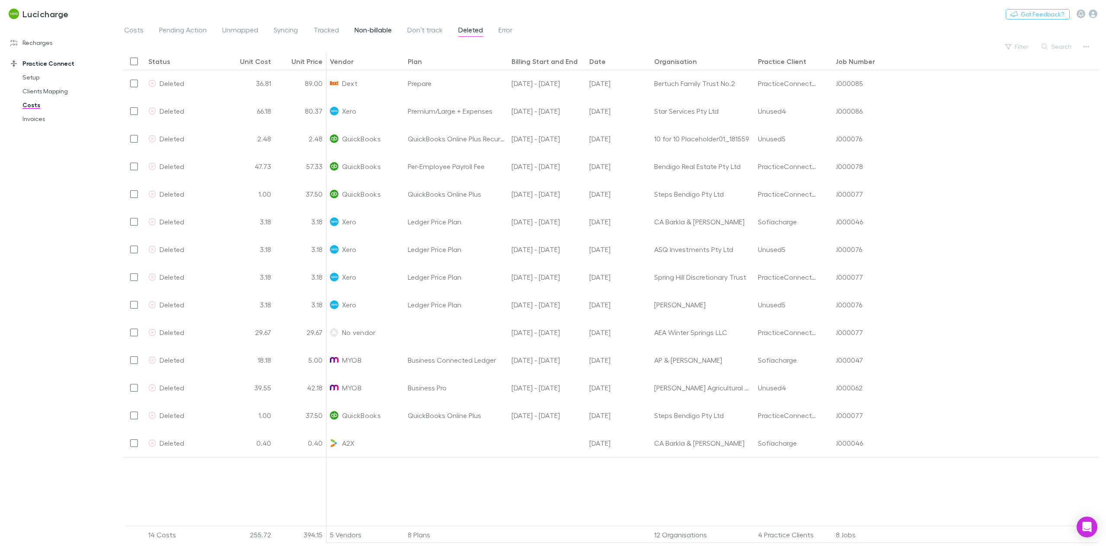
click at [370, 28] on span "Non-billable" at bounding box center [373, 31] width 37 height 11
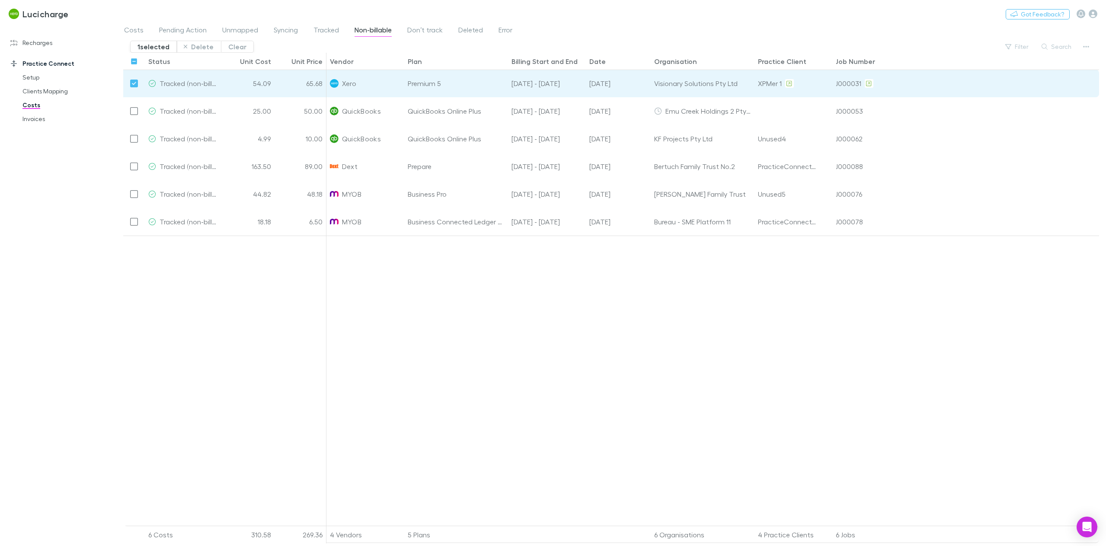
click at [295, 266] on div at bounding box center [224, 381] width 203 height 290
click at [463, 34] on span "Deleted" at bounding box center [470, 31] width 25 height 11
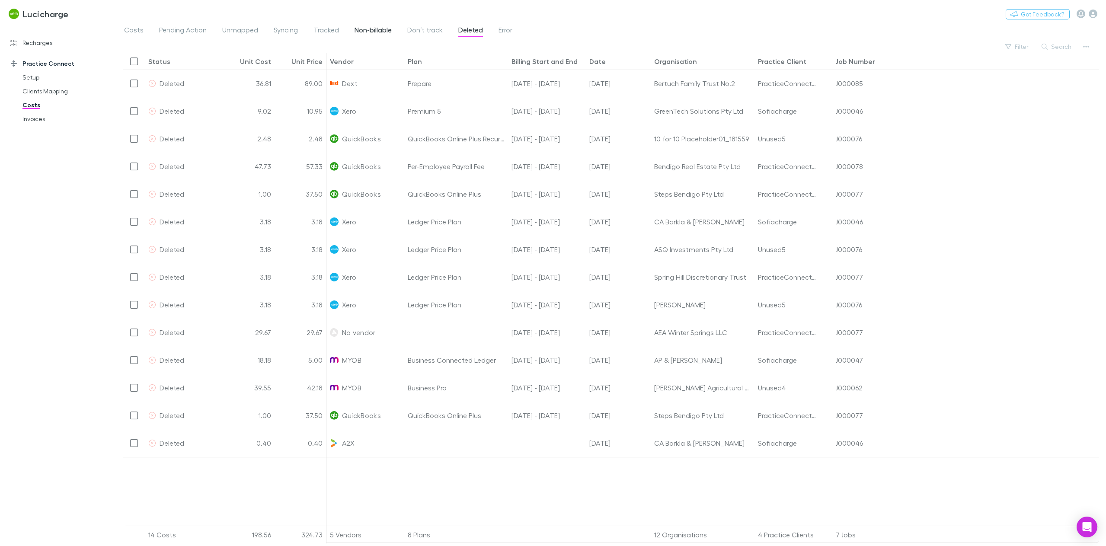
click at [381, 31] on span "Non-billable" at bounding box center [373, 31] width 37 height 11
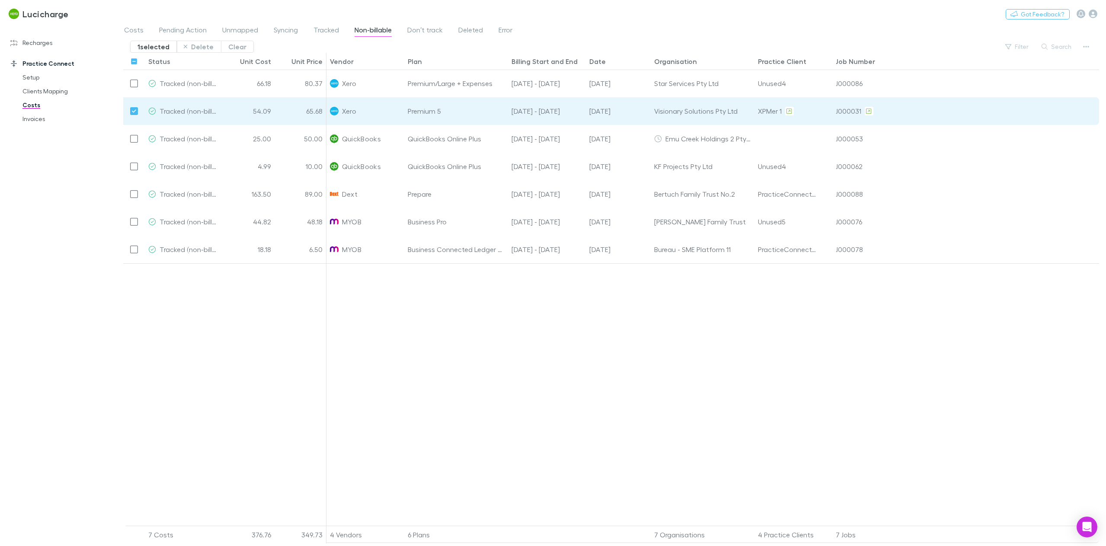
click at [240, 335] on div at bounding box center [224, 394] width 203 height 262
